Goal: Transaction & Acquisition: Purchase product/service

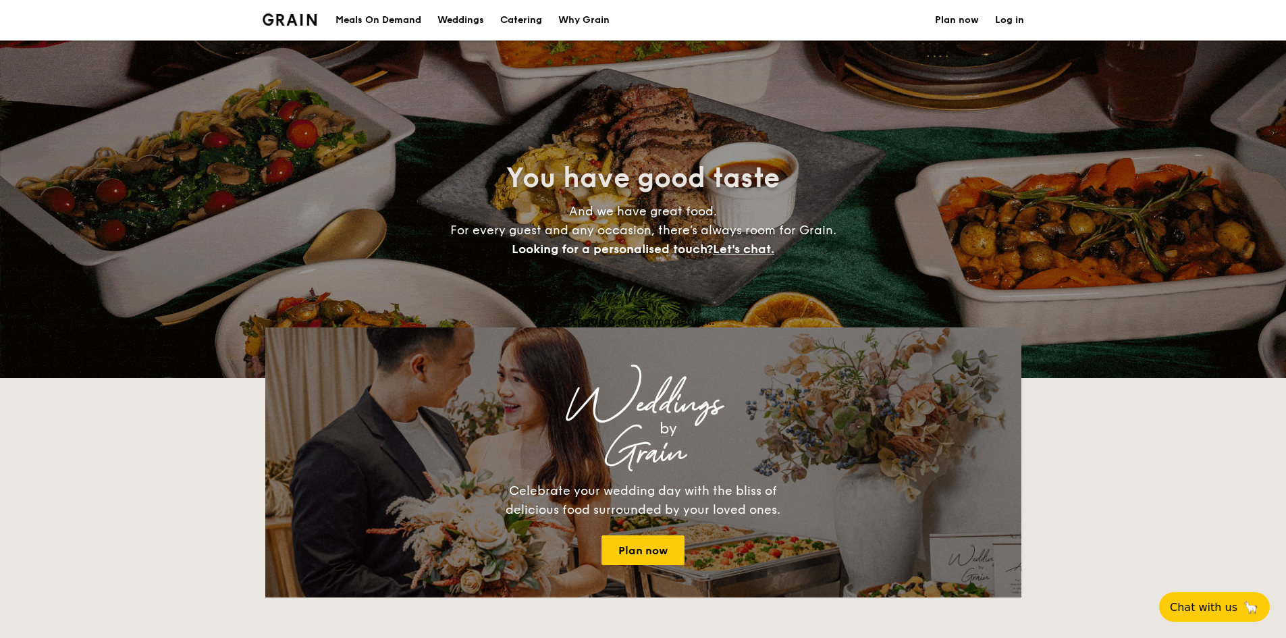
select select
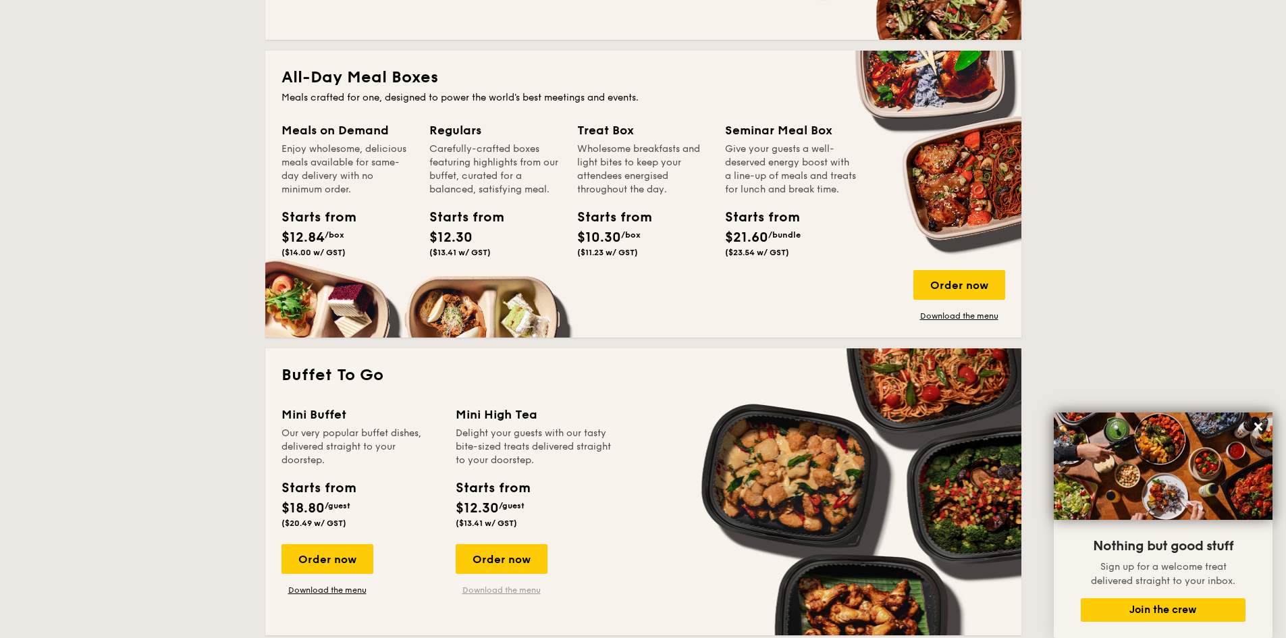
scroll to position [675, 0]
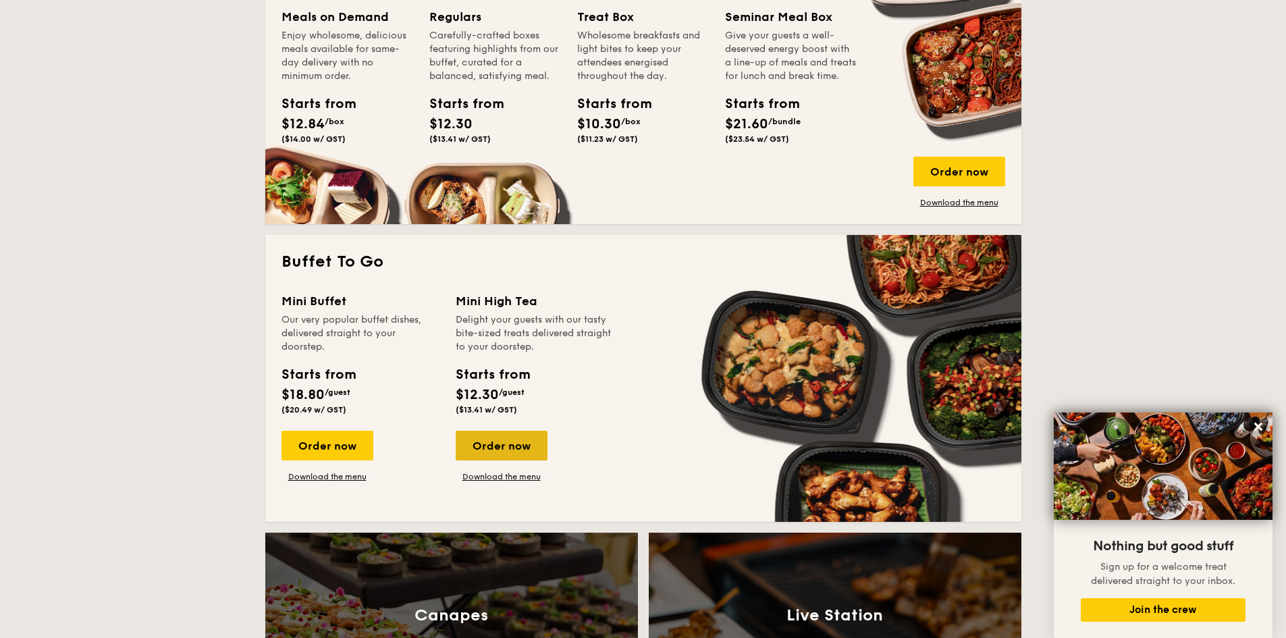
click at [500, 444] on div "Order now" at bounding box center [502, 446] width 92 height 30
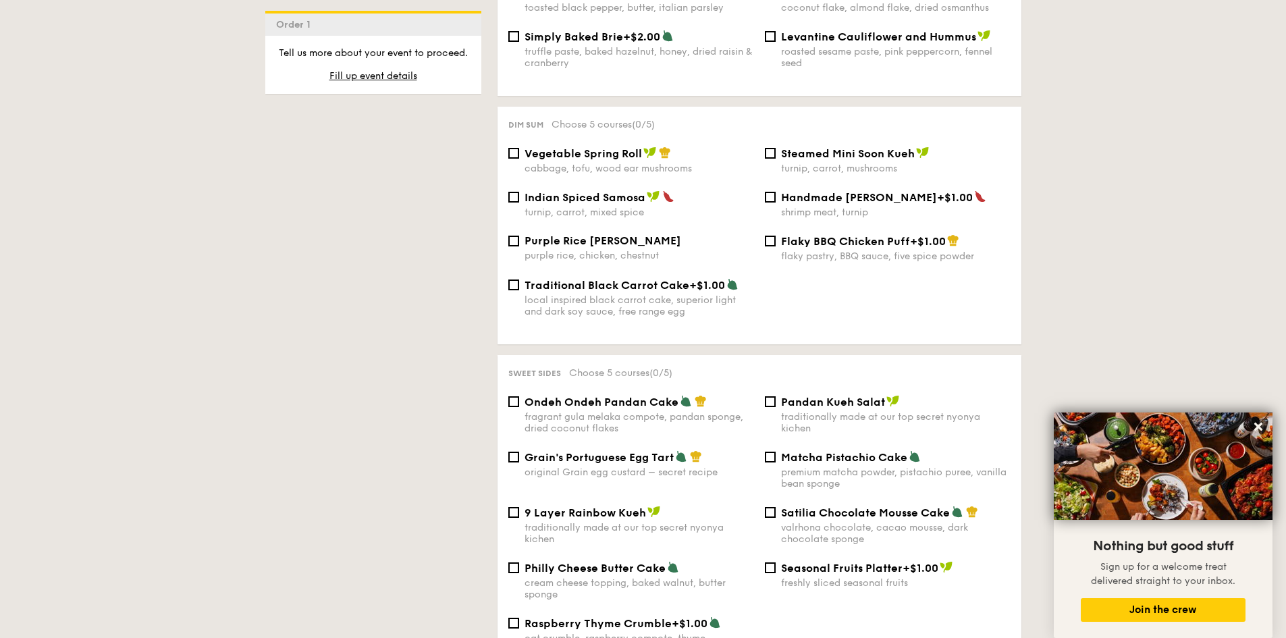
scroll to position [1066, 0]
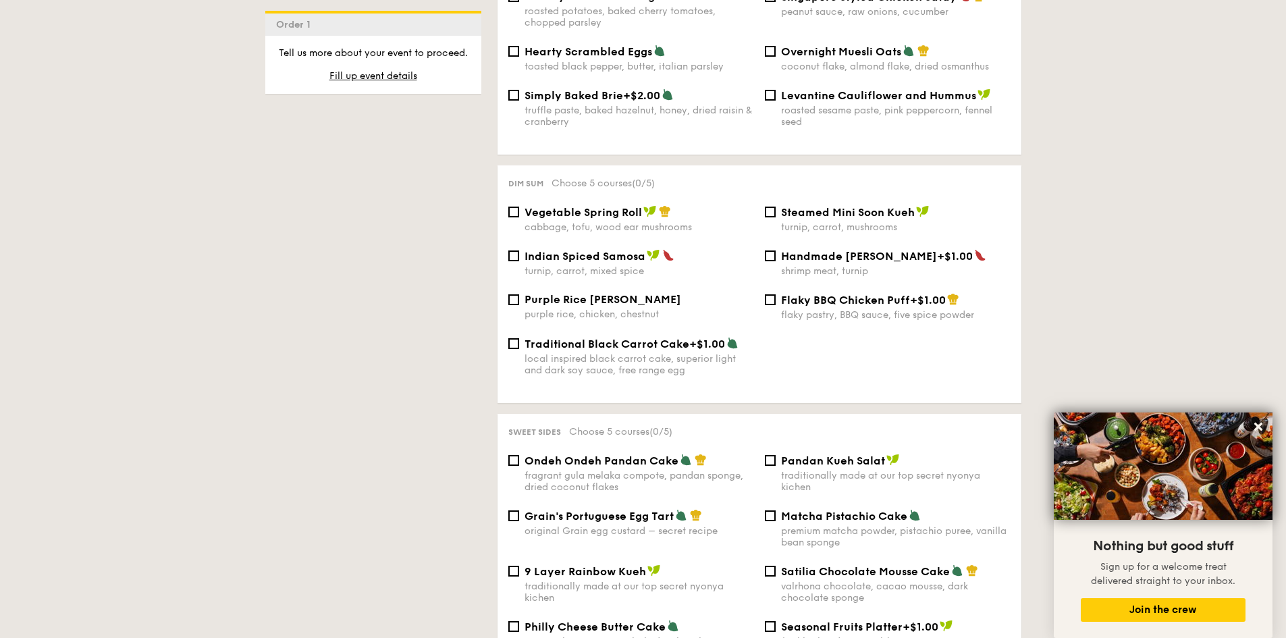
click at [659, 232] on div "Vegetable Spring Roll cabbage, tofu, wood ear mushrooms Steamed Mini Soon Kueh …" at bounding box center [759, 227] width 513 height 44
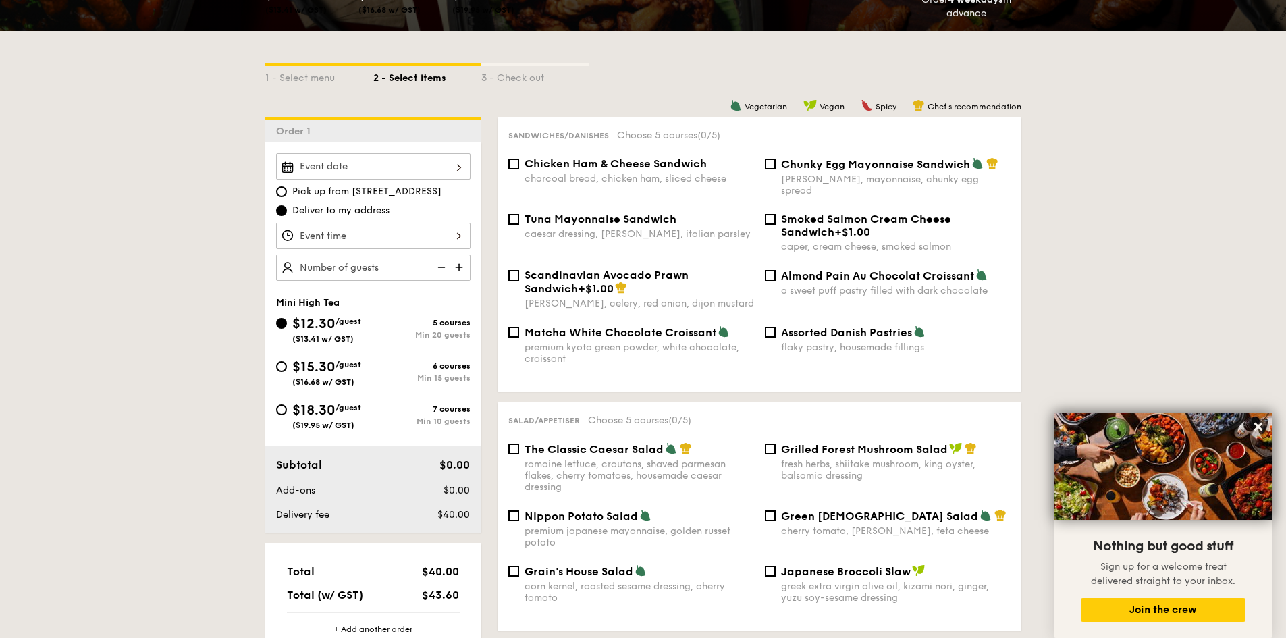
scroll to position [263, 0]
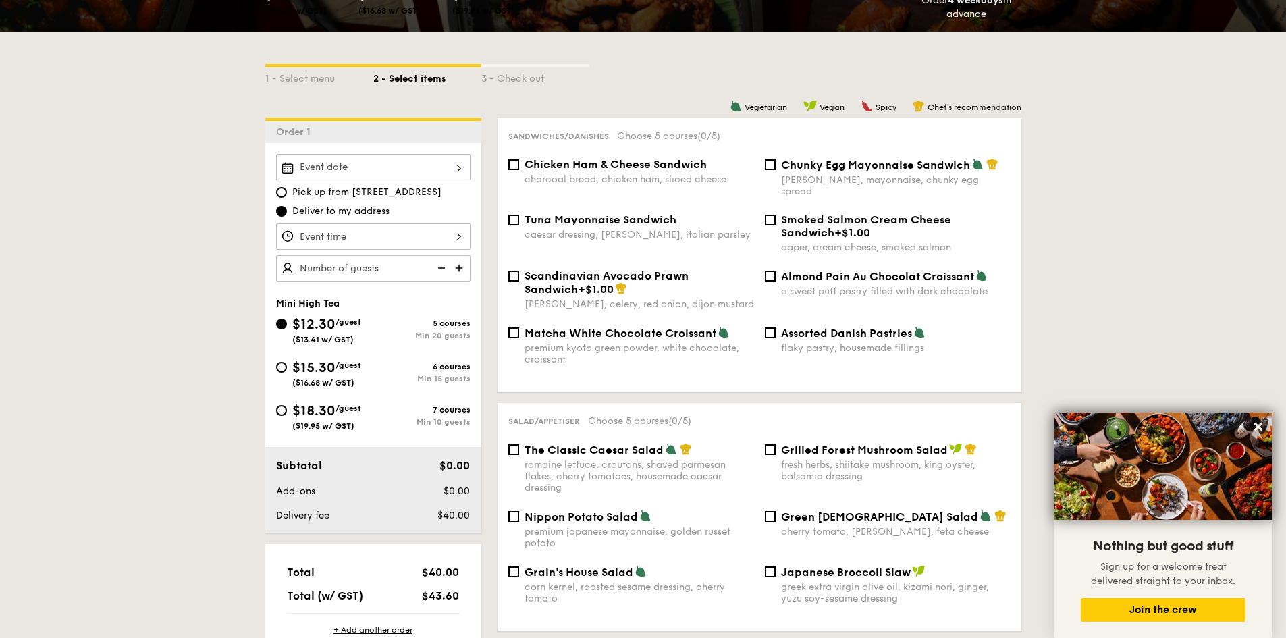
drag, startPoint x: 1013, startPoint y: 230, endPoint x: 560, endPoint y: 282, distance: 456.0
click at [578, 283] on span "+$1.00" at bounding box center [596, 289] width 36 height 13
click at [519, 282] on input "Scandinavian Avocado Prawn Sandwich +$1.00 [PERSON_NAME], celery, red onion, di…" at bounding box center [513, 276] width 11 height 11
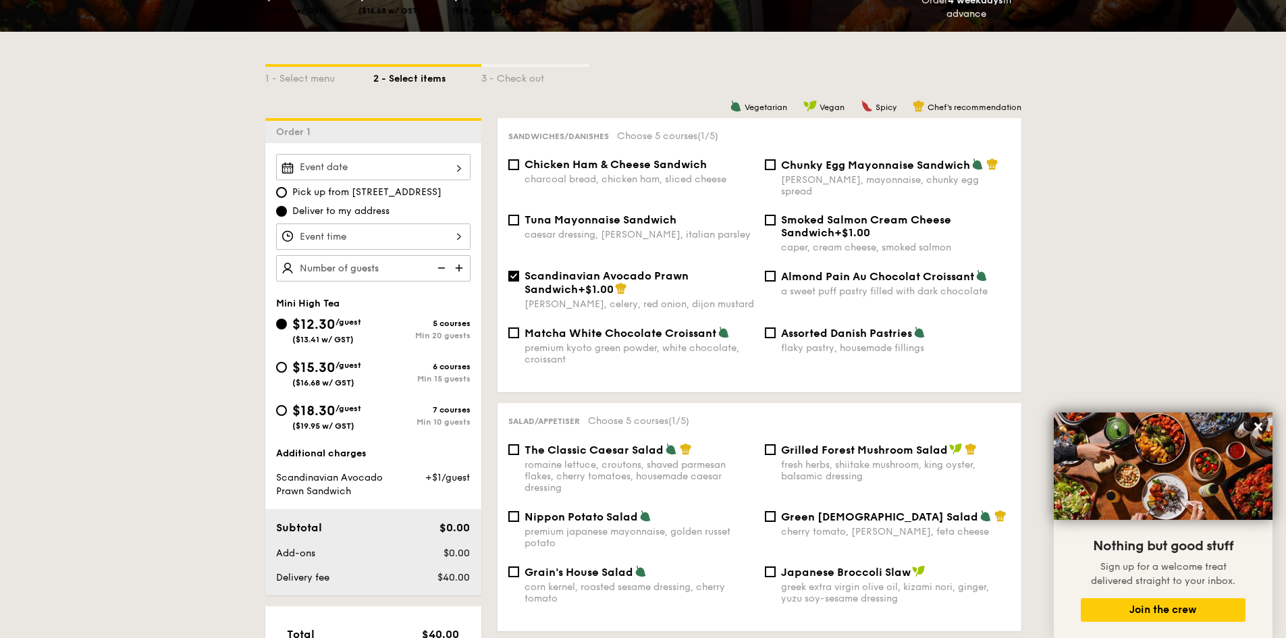
click at [641, 282] on div "Scandinavian Avocado Prawn Sandwich +$1.00" at bounding box center [640, 282] width 230 height 26
click at [519, 282] on input "Scandinavian Avocado Prawn Sandwich +$1.00 [PERSON_NAME], celery, red onion, di…" at bounding box center [513, 276] width 11 height 11
checkbox input "false"
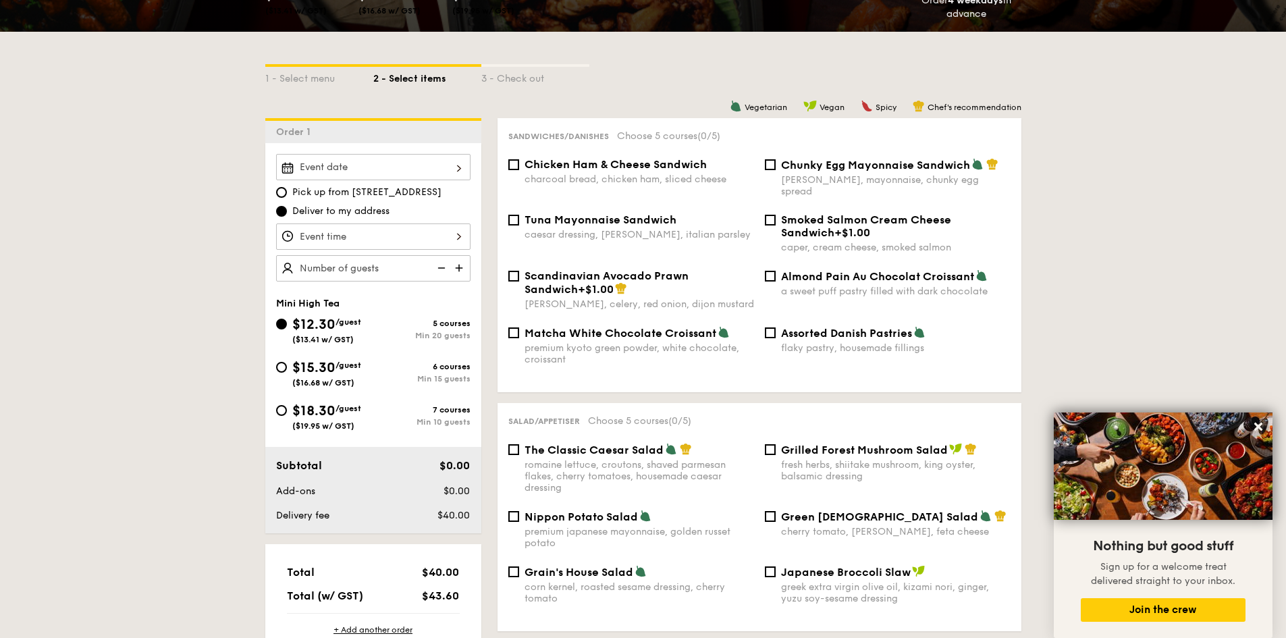
click at [810, 342] on div "flaky pastry, housemade fillings" at bounding box center [896, 347] width 230 height 11
click at [776, 338] on input "Assorted Danish Pastries flaky pastry, housemade fillings" at bounding box center [770, 332] width 11 height 11
checkbox input "true"
click at [672, 342] on div "premium kyoto green powder, white chocolate, croissant" at bounding box center [640, 353] width 230 height 23
click at [519, 337] on input "Matcha White Chocolate Croissant premium kyoto green powder, white chocolate, c…" at bounding box center [513, 332] width 11 height 11
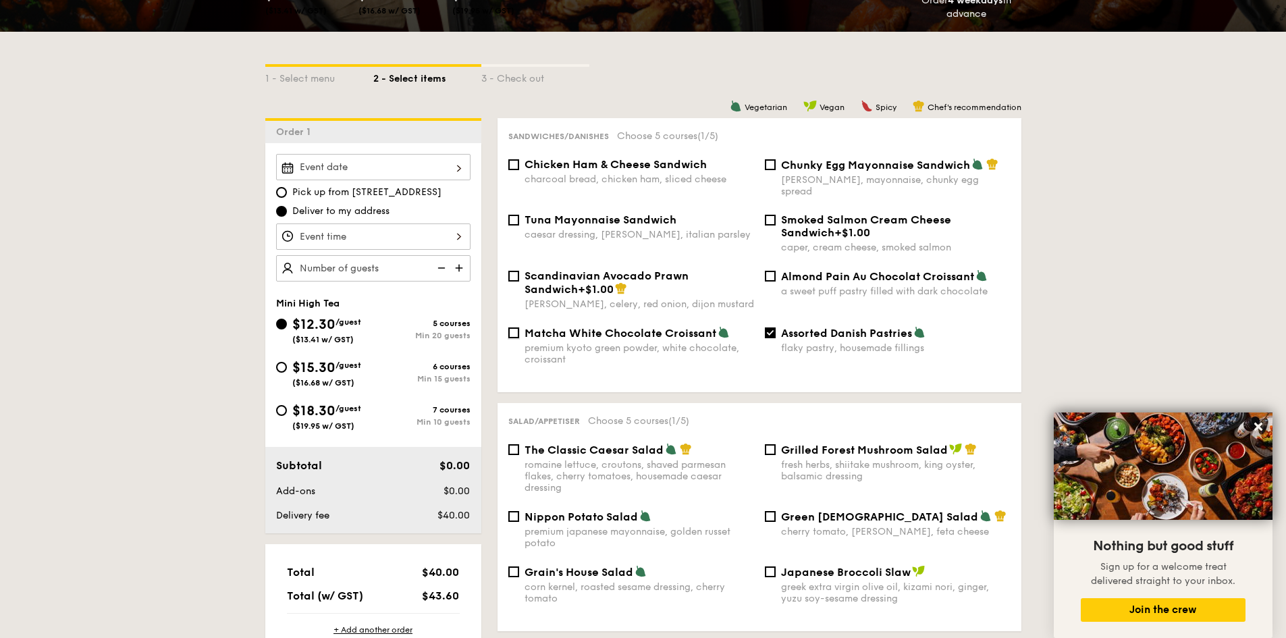
checkbox input "true"
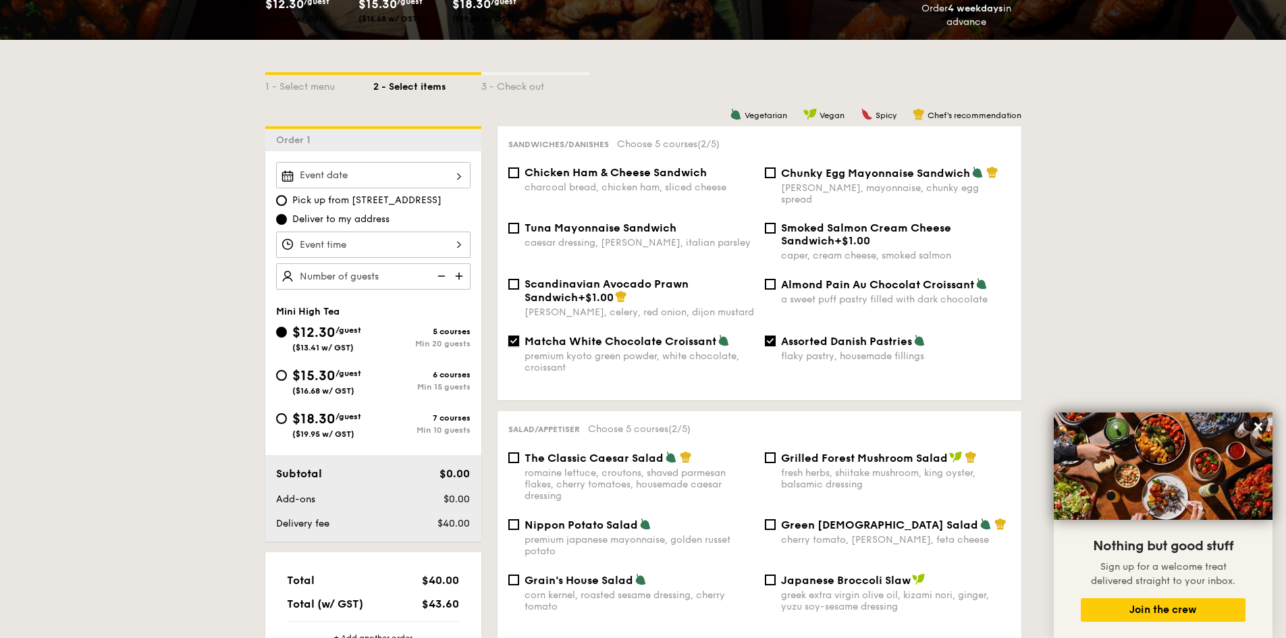
scroll to position [259, 0]
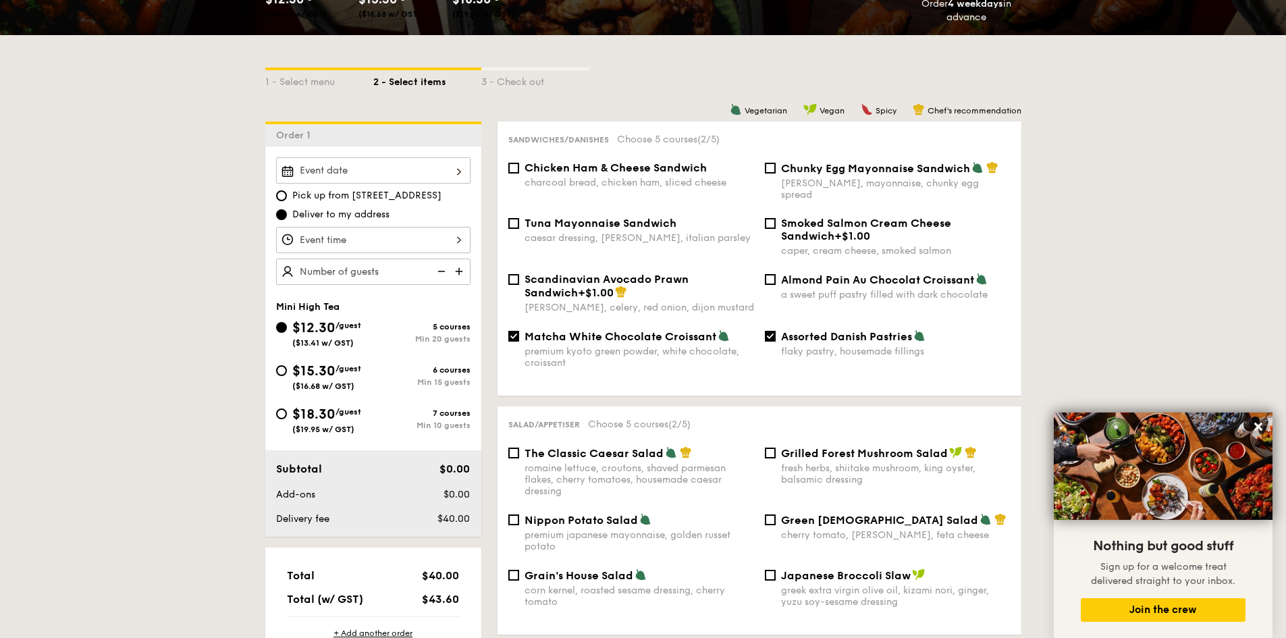
click at [817, 257] on div "Tuna Mayonnaise Sandwich caesar dressing, gherkin, italian parsley Smoked Salmo…" at bounding box center [759, 245] width 513 height 56
drag, startPoint x: 864, startPoint y: 277, endPoint x: 788, endPoint y: 170, distance: 130.8
click at [788, 170] on div "Chicken Ham & Cheese Sandwich charcoal bread, chicken ham, sliced cheese Chunky…" at bounding box center [759, 273] width 502 height 224
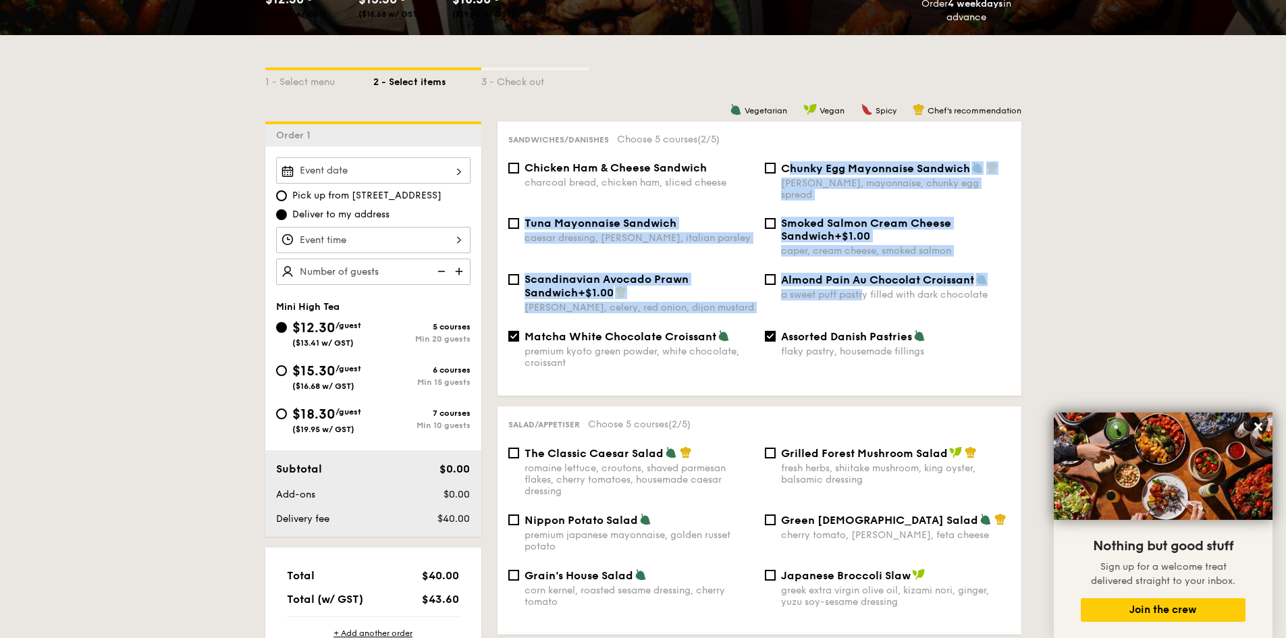
click at [788, 170] on span "Chunky Egg Mayonnaise Sandwich" at bounding box center [875, 168] width 189 height 13
click at [776, 170] on input "Chunky Egg Mayonnaise Sandwich dijon mustard, mayonnaise, chunky egg spread" at bounding box center [770, 168] width 11 height 11
checkbox input "true"
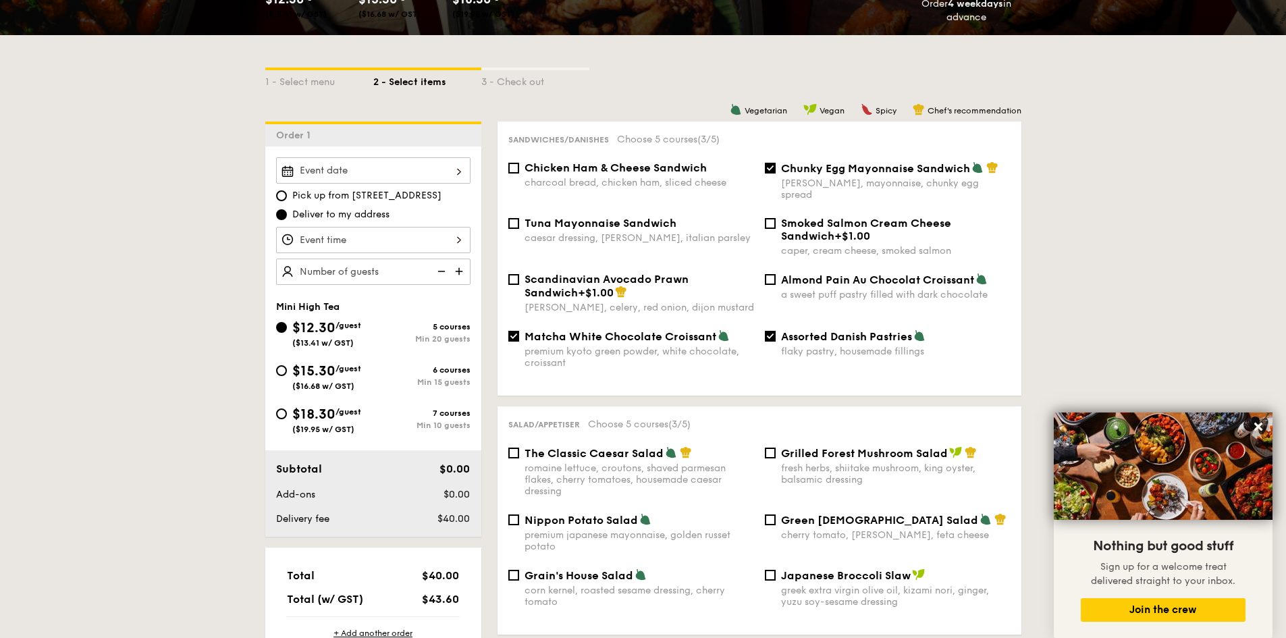
click at [574, 217] on span "Tuna Mayonnaise Sandwich" at bounding box center [601, 223] width 152 height 13
click at [519, 218] on input "Tuna Mayonnaise Sandwich caesar dressing, [GEOGRAPHIC_DATA], italian parsley" at bounding box center [513, 223] width 11 height 11
checkbox input "true"
click at [672, 330] on span "Matcha White Chocolate Croissant" at bounding box center [621, 336] width 192 height 13
click at [519, 331] on input "Matcha White Chocolate Croissant premium kyoto green powder, white chocolate, c…" at bounding box center [513, 336] width 11 height 11
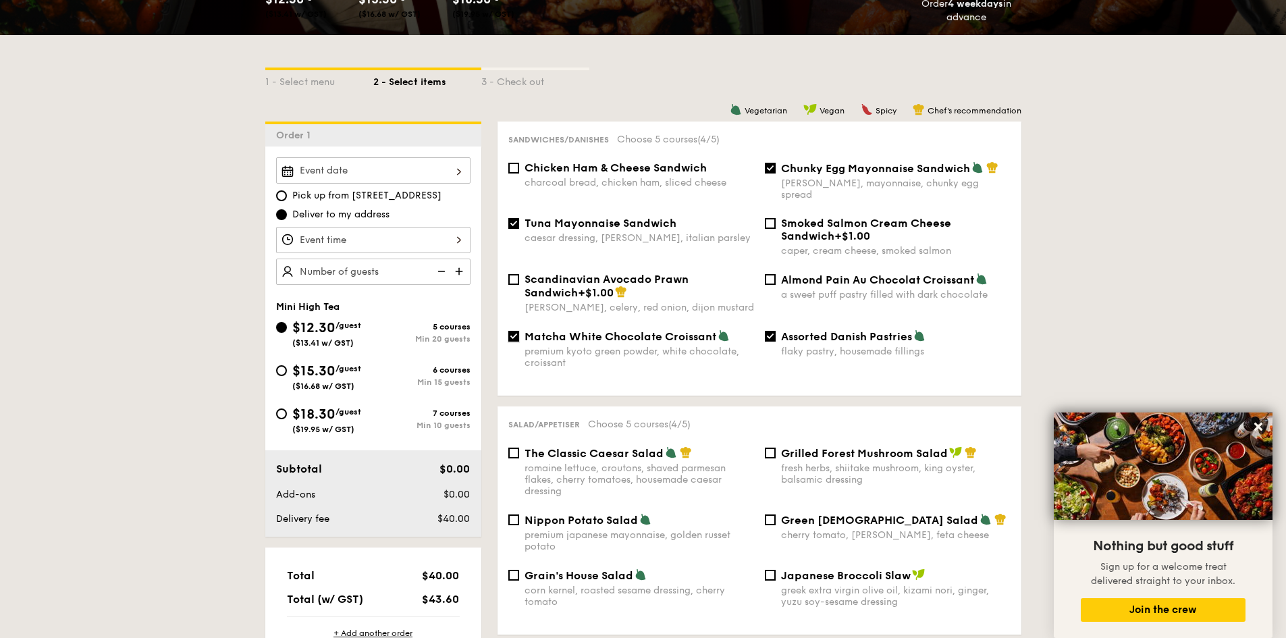
checkbox input "false"
click at [619, 232] on div "caesar dressing, [PERSON_NAME], italian parsley" at bounding box center [640, 237] width 230 height 11
click at [519, 221] on input "Tuna Mayonnaise Sandwich caesar dressing, [GEOGRAPHIC_DATA], italian parsley" at bounding box center [513, 223] width 11 height 11
checkbox input "false"
click at [789, 166] on span "Chunky Egg Mayonnaise Sandwich" at bounding box center [875, 168] width 189 height 13
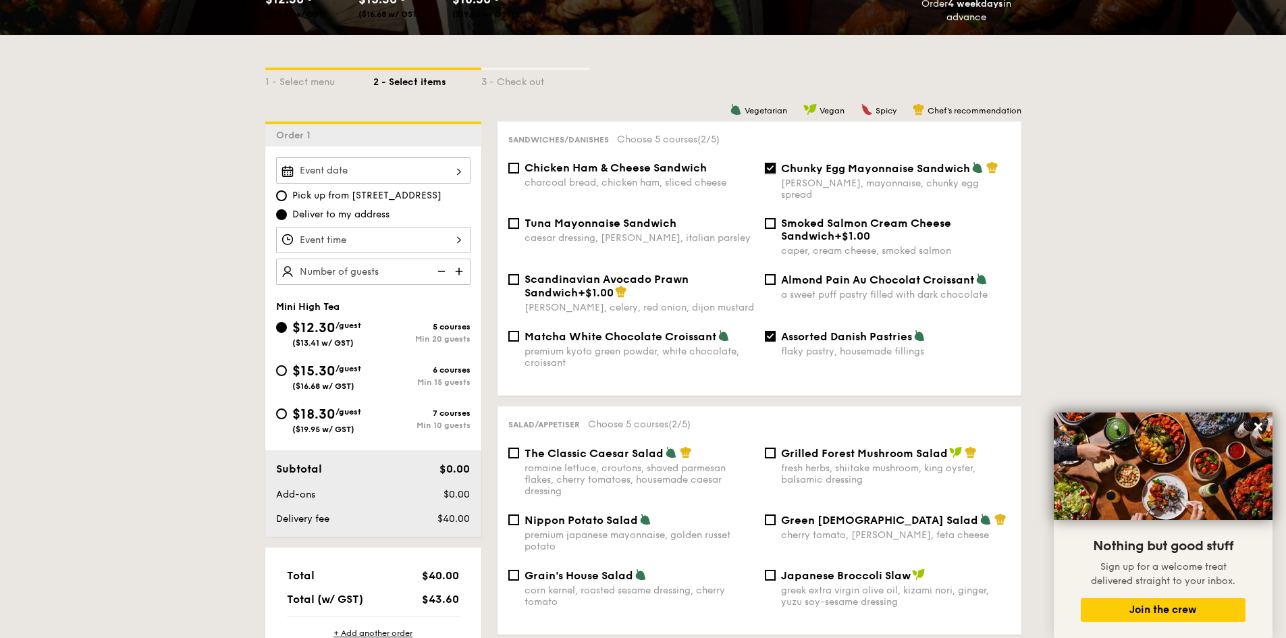
click at [776, 166] on input "Chunky Egg Mayonnaise Sandwich dijon mustard, mayonnaise, chunky egg spread" at bounding box center [770, 168] width 11 height 11
checkbox input "false"
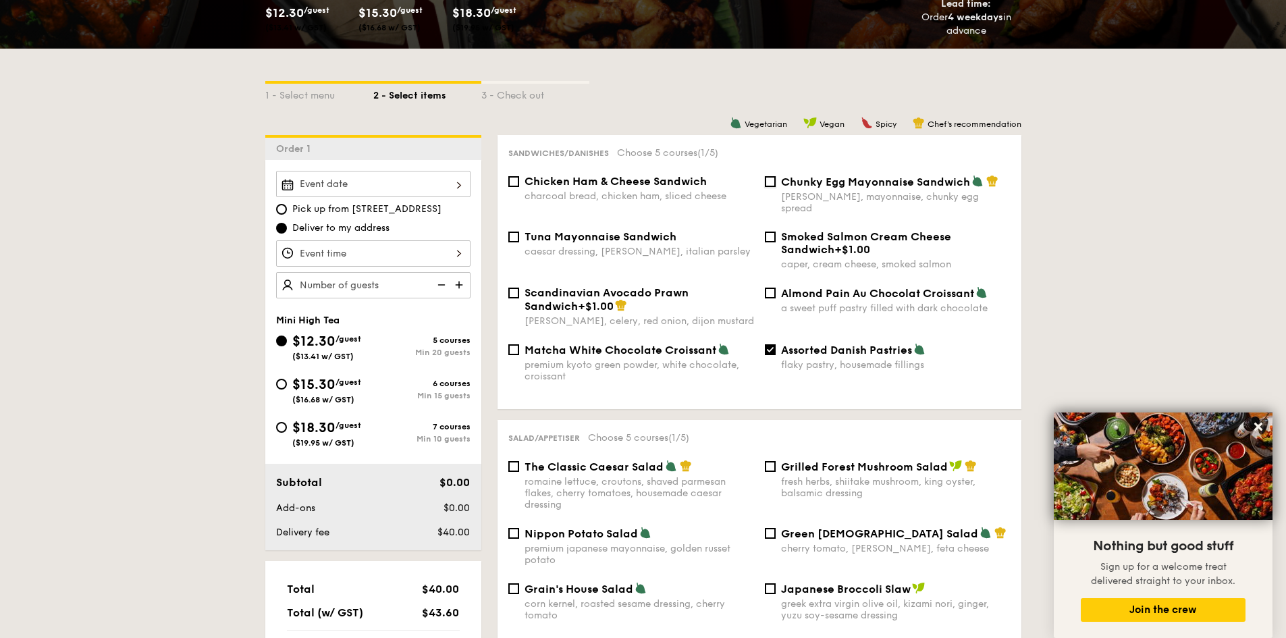
scroll to position [271, 0]
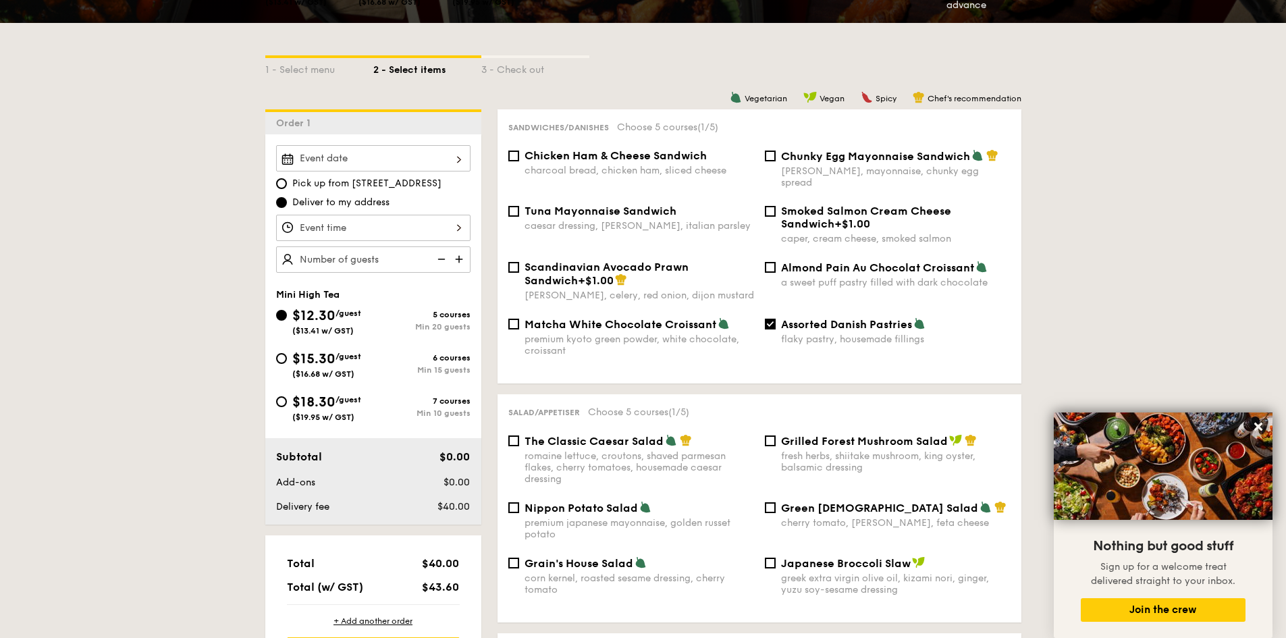
click at [462, 256] on img at bounding box center [460, 259] width 20 height 26
type input "20 guests"
click at [322, 350] on div "$15.30 /guest ($16.68 w/ GST)" at bounding box center [326, 364] width 69 height 30
click at [287, 353] on input "$15.30 /guest ($16.68 w/ GST) 6 courses Min 15 guests" at bounding box center [281, 358] width 11 height 11
radio input "true"
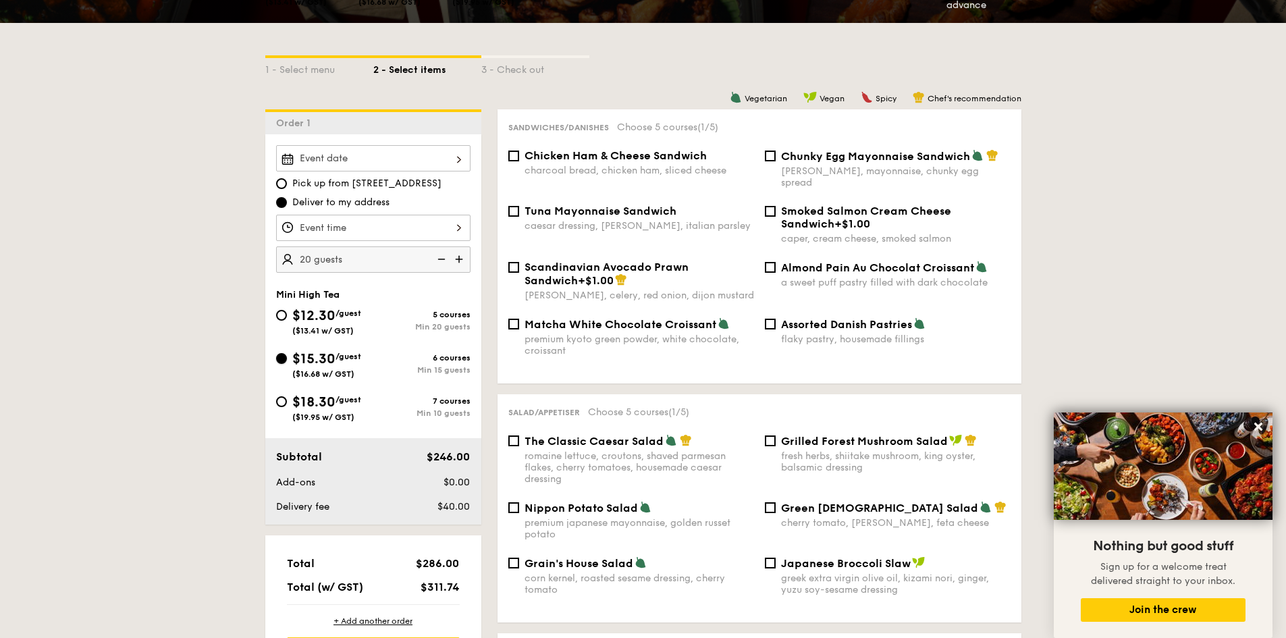
checkbox input "false"
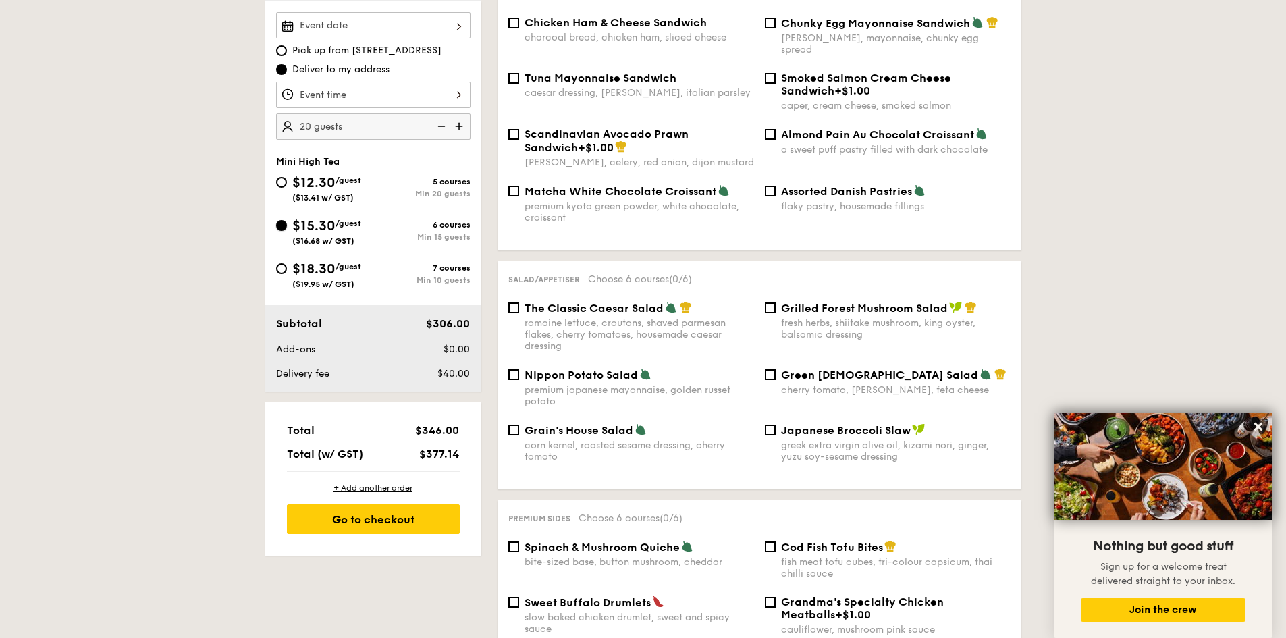
scroll to position [404, 0]
click at [313, 197] on span "($13.41 w/ GST)" at bounding box center [322, 198] width 61 height 9
click at [287, 188] on input "$12.30 /guest ($13.41 w/ GST) 5 courses Min 20 guests" at bounding box center [281, 183] width 11 height 11
radio input "true"
click at [344, 243] on span "($16.68 w/ GST)" at bounding box center [323, 241] width 62 height 9
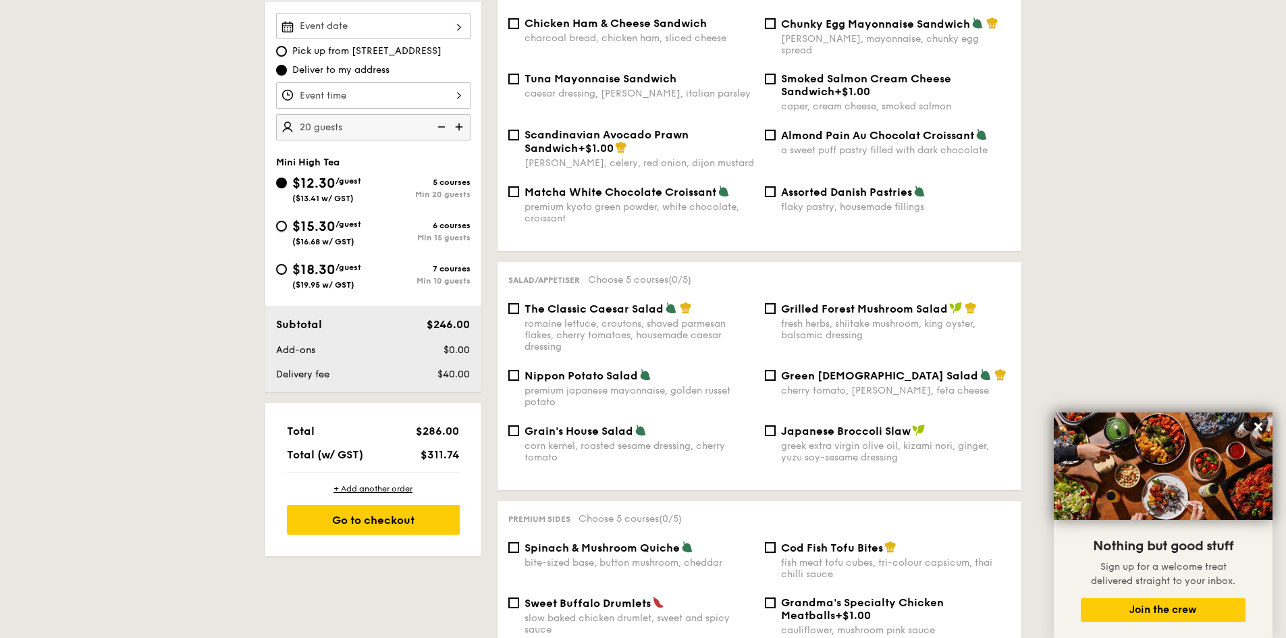
click at [287, 232] on input "$15.30 /guest ($16.68 w/ GST) 6 courses Min 15 guests" at bounding box center [281, 226] width 11 height 11
radio input "true"
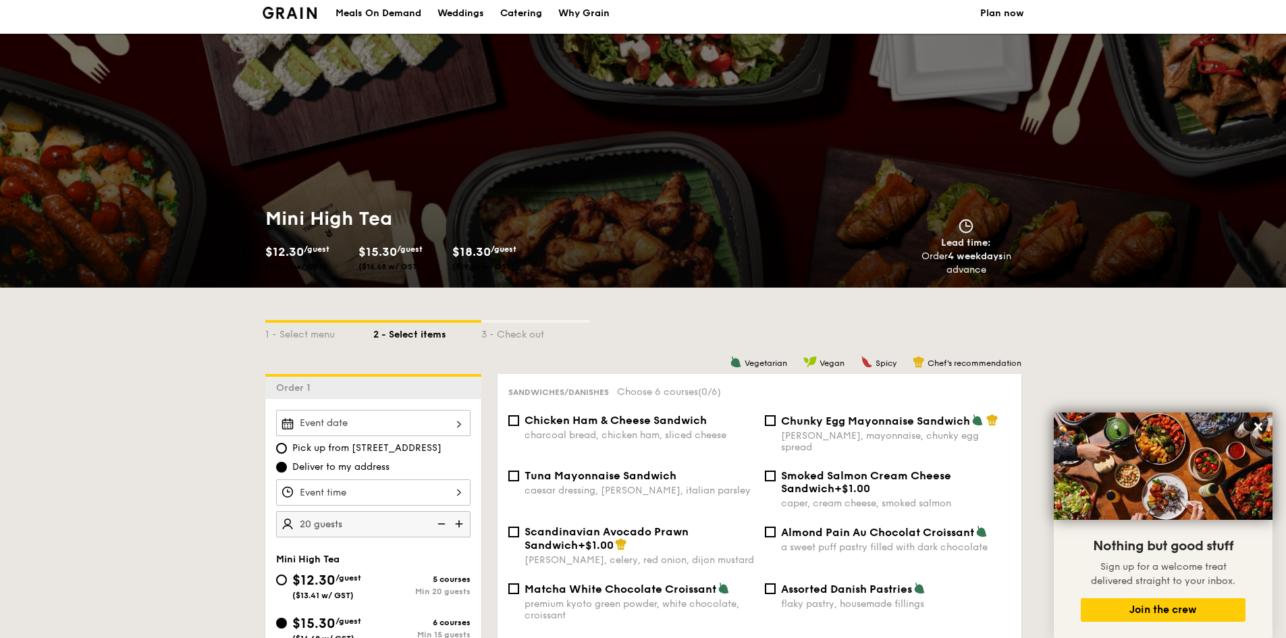
scroll to position [225, 0]
